Goal: Task Accomplishment & Management: Use online tool/utility

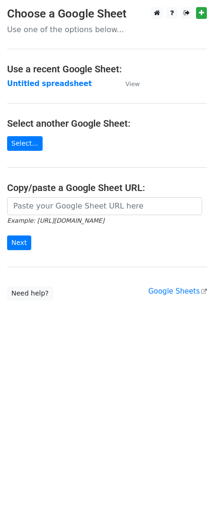
click at [56, 202] on input "url" at bounding box center [104, 206] width 195 height 18
type input "[URL][DOMAIN_NAME]"
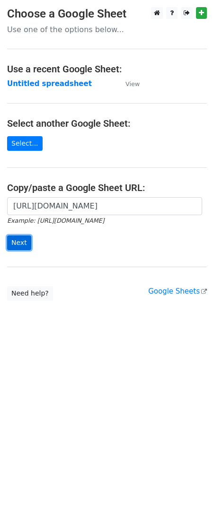
click at [14, 240] on input "Next" at bounding box center [19, 242] width 24 height 15
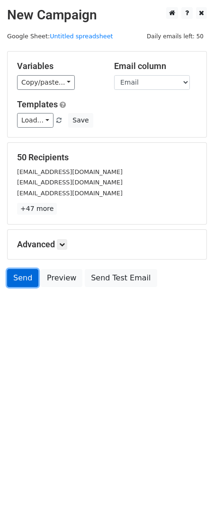
click at [19, 279] on link "Send" at bounding box center [22, 278] width 31 height 18
